Goal: Task Accomplishment & Management: Manage account settings

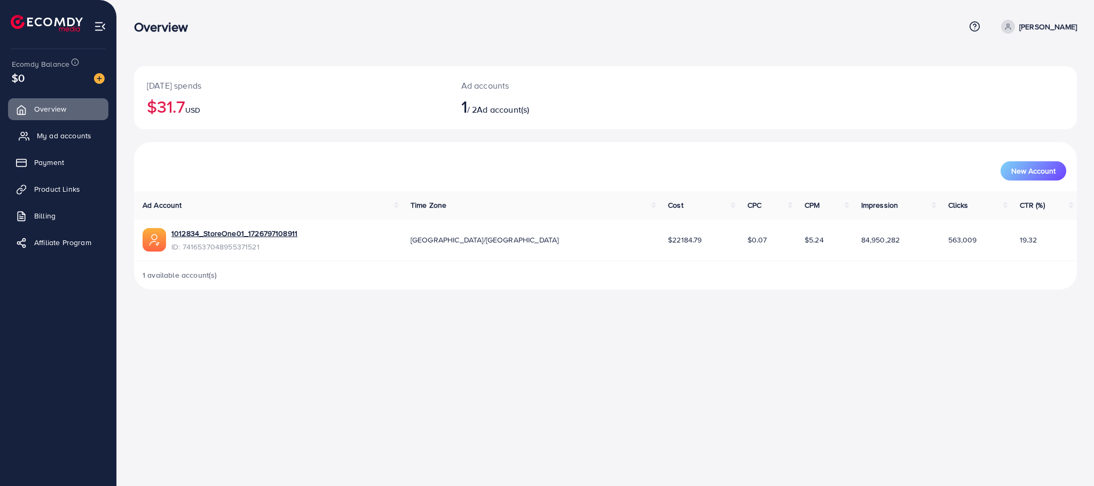
click at [48, 133] on span "My ad accounts" at bounding box center [64, 135] width 54 height 11
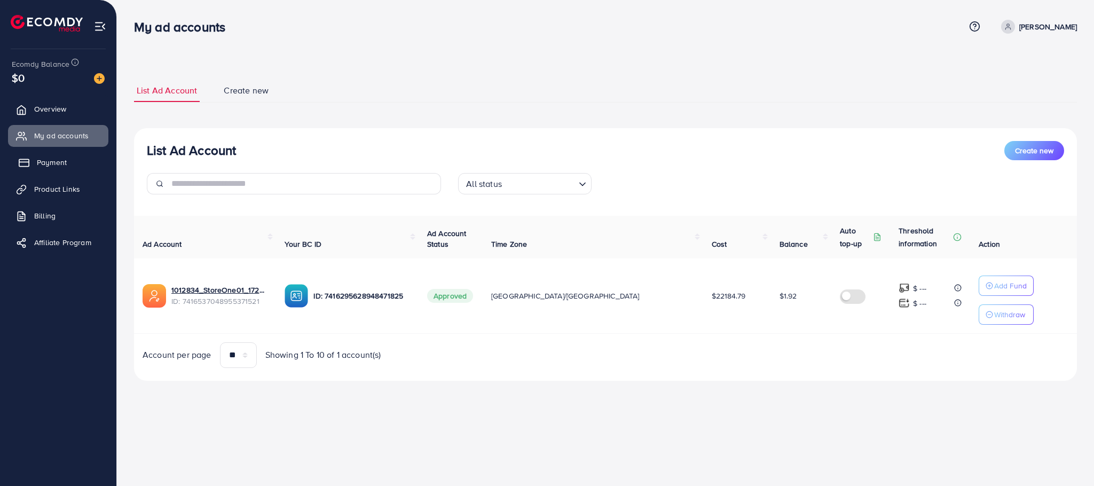
click at [46, 167] on span "Payment" at bounding box center [52, 162] width 30 height 11
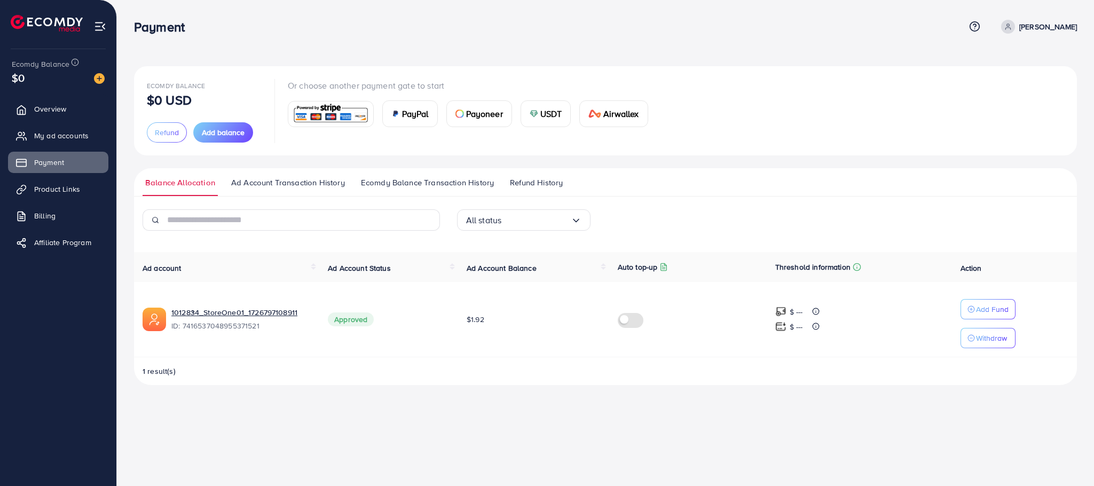
click at [413, 108] on span "PayPal" at bounding box center [415, 113] width 27 height 13
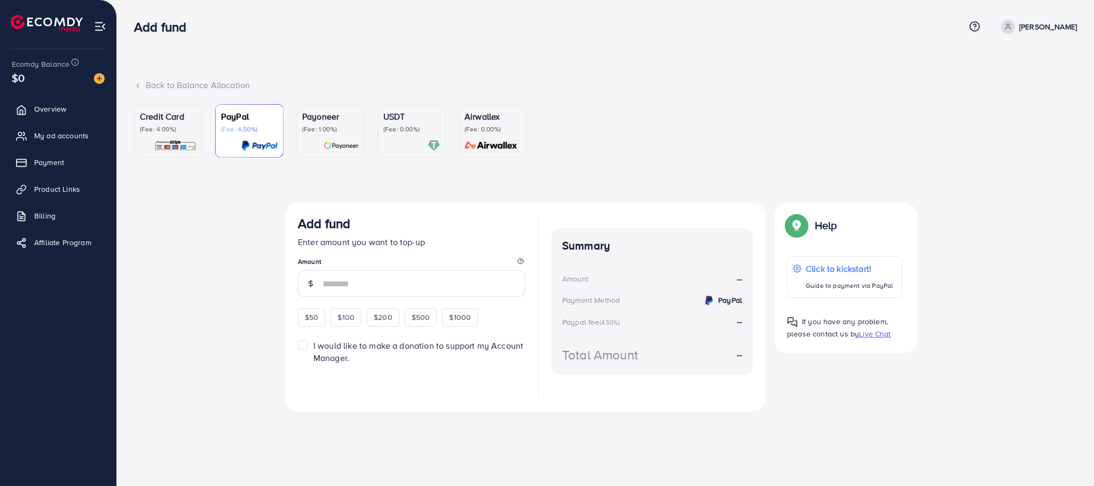
click at [146, 117] on p "Credit Card" at bounding box center [168, 116] width 57 height 13
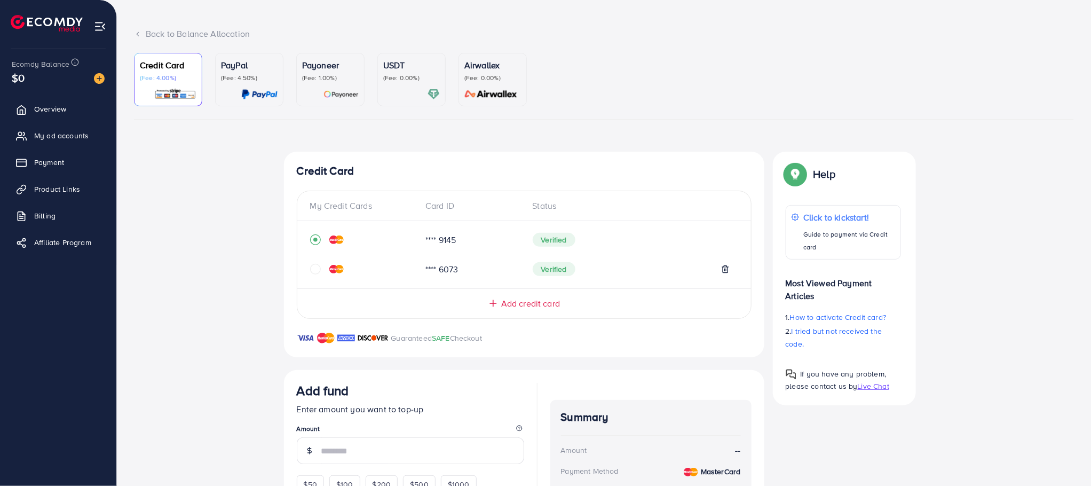
scroll to position [80, 0]
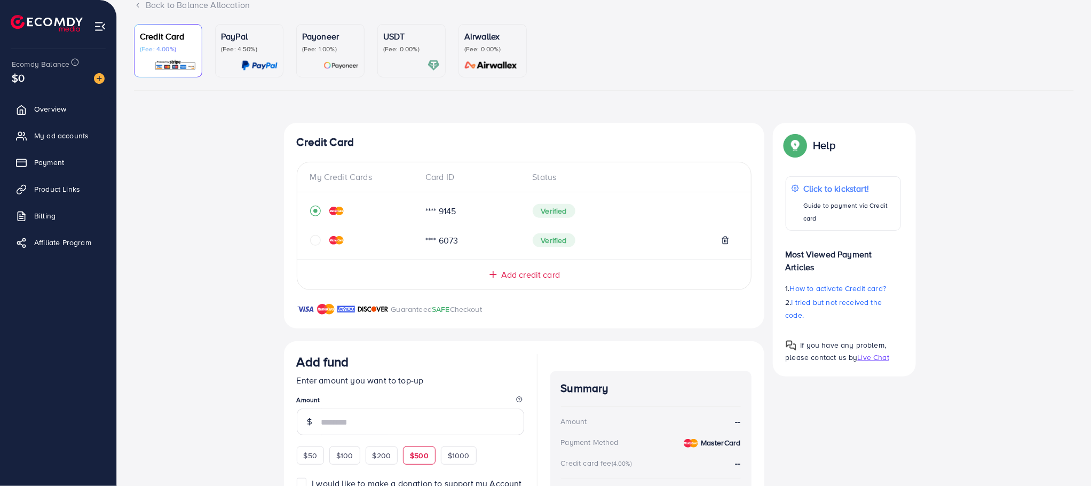
click at [420, 449] on div "$500" at bounding box center [419, 455] width 33 height 18
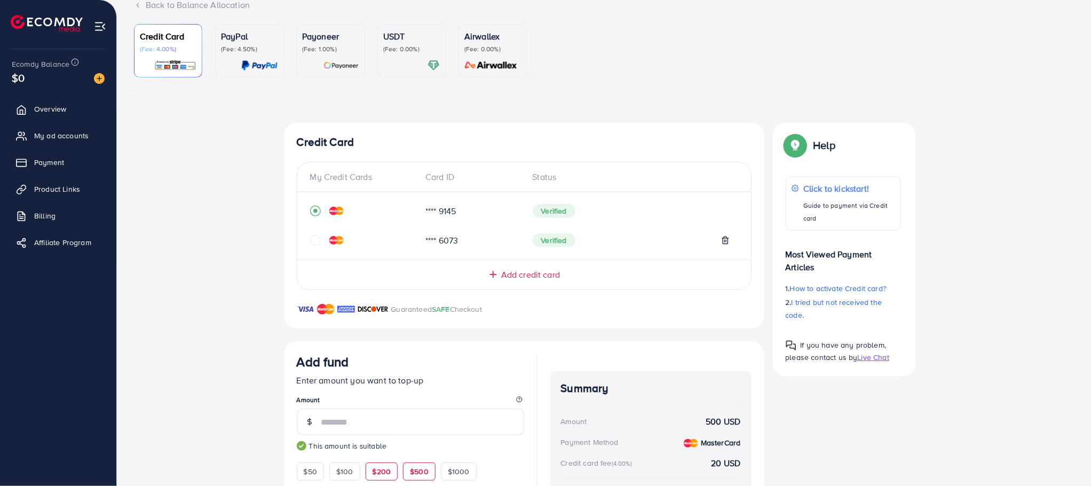
click at [390, 475] on span "$200" at bounding box center [382, 471] width 19 height 11
type input "***"
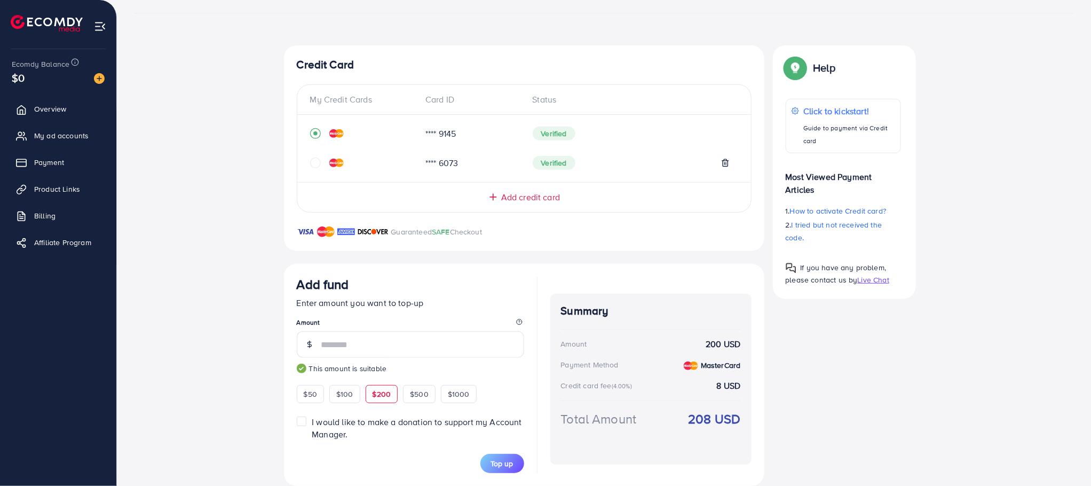
scroll to position [176, 0]
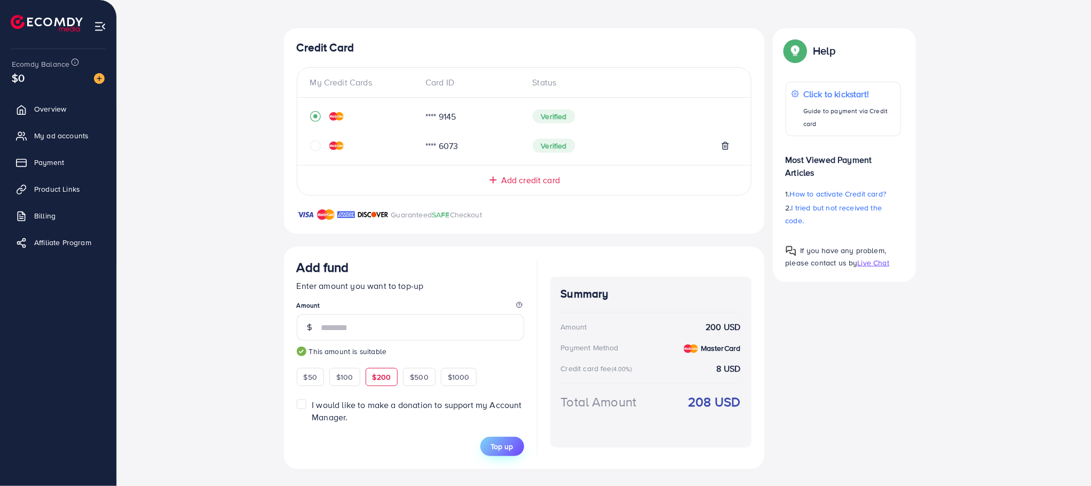
click at [494, 444] on span "Top up" at bounding box center [502, 446] width 22 height 11
